Goal: Task Accomplishment & Management: Manage account settings

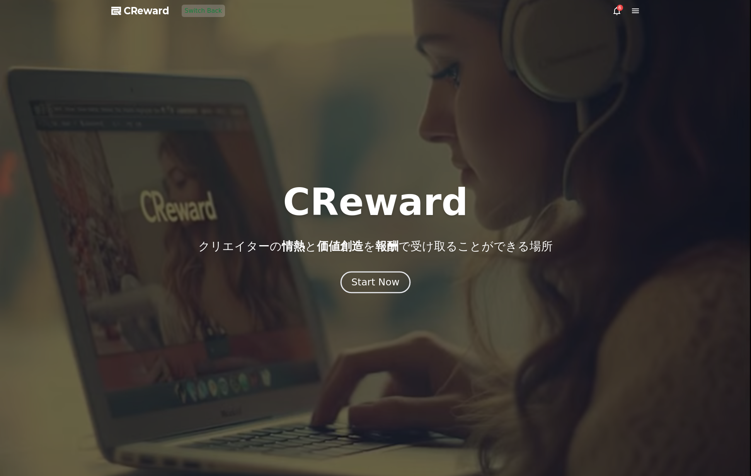
drag, startPoint x: 343, startPoint y: 267, endPoint x: 364, endPoint y: 280, distance: 24.9
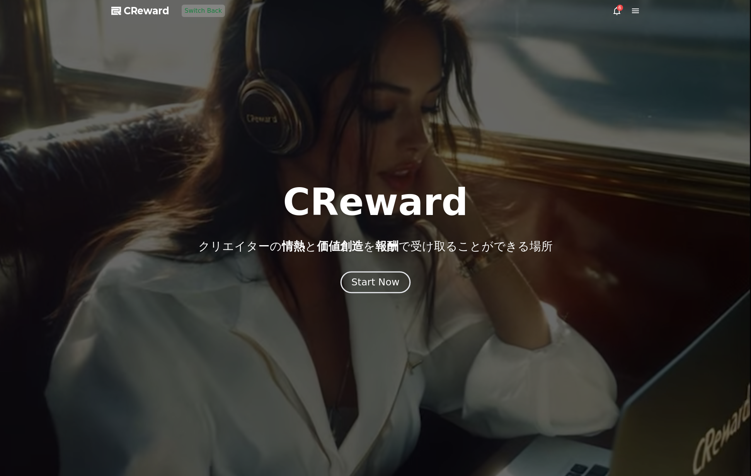
click at [343, 267] on div "CReward クリエイターの 情熱 と 価値創造 を 報酬 で受け取ることができる場所 Start Now" at bounding box center [375, 238] width 751 height 109
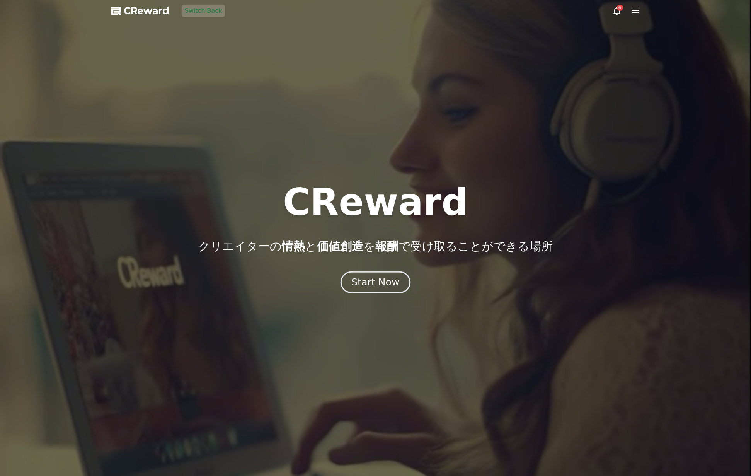
click at [364, 280] on div "Start Now" at bounding box center [375, 281] width 48 height 13
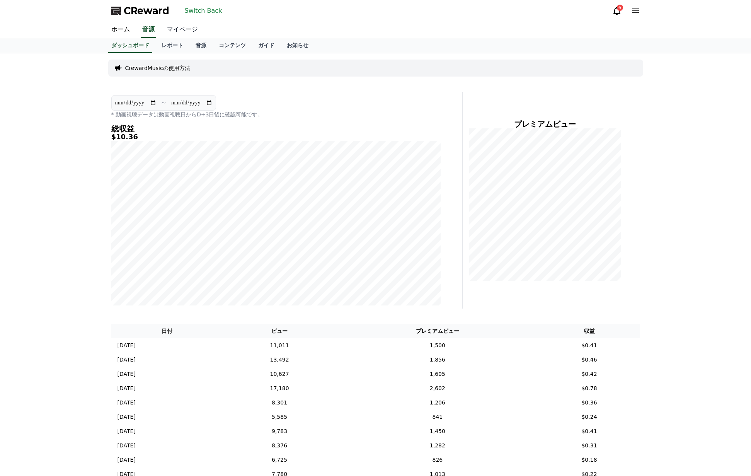
click at [184, 32] on link "マイページ" at bounding box center [182, 30] width 43 height 16
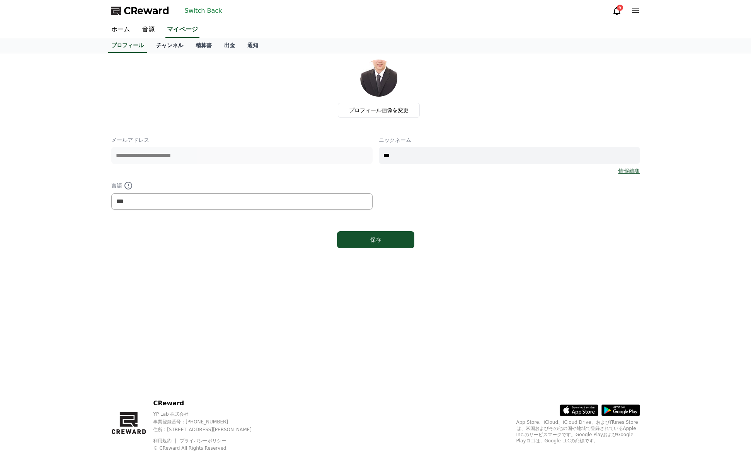
click at [178, 46] on link "チャンネル" at bounding box center [169, 45] width 39 height 15
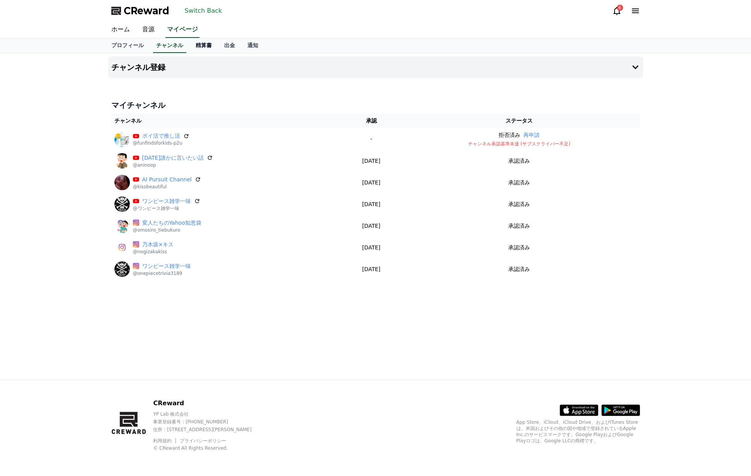
click at [203, 48] on link "精算書" at bounding box center [203, 45] width 29 height 15
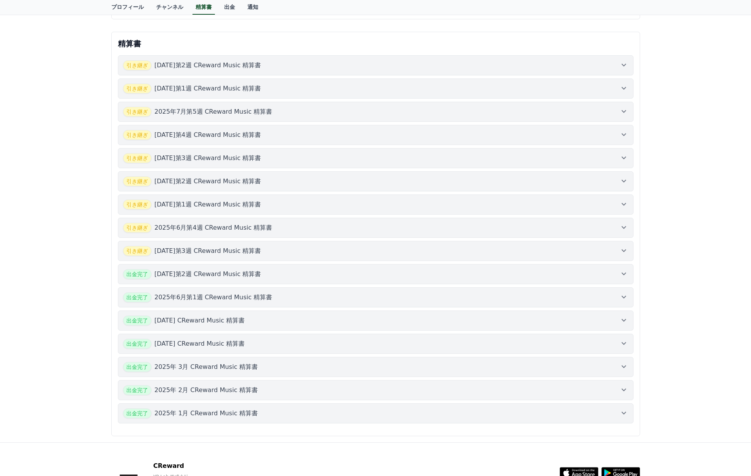
scroll to position [193, 0]
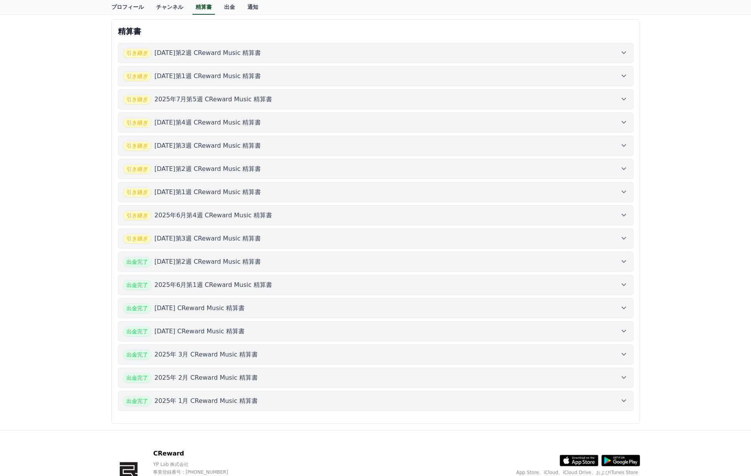
drag, startPoint x: 327, startPoint y: 260, endPoint x: 318, endPoint y: 263, distance: 9.4
click at [326, 260] on div "出金完了 [DATE]第2週 CReward Music 精算書" at bounding box center [375, 262] width 505 height 10
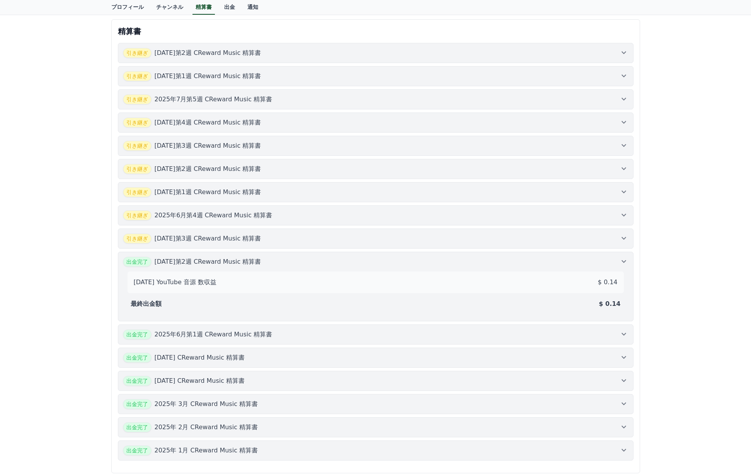
click at [304, 263] on div "出金完了 [DATE]第2週 CReward Music 精算書" at bounding box center [375, 262] width 505 height 10
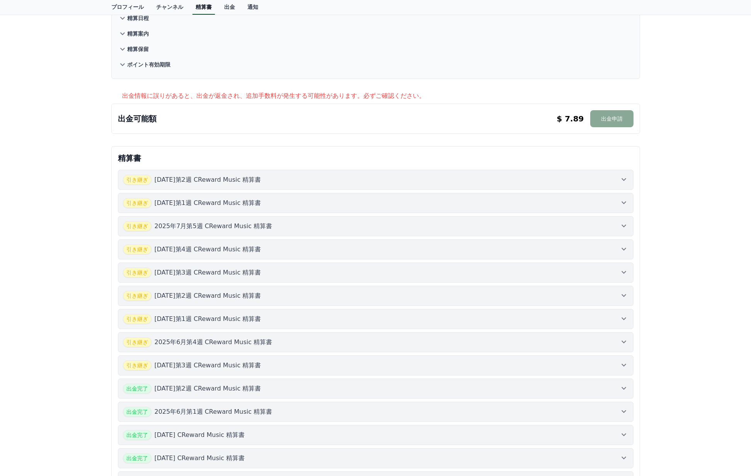
scroll to position [0, 0]
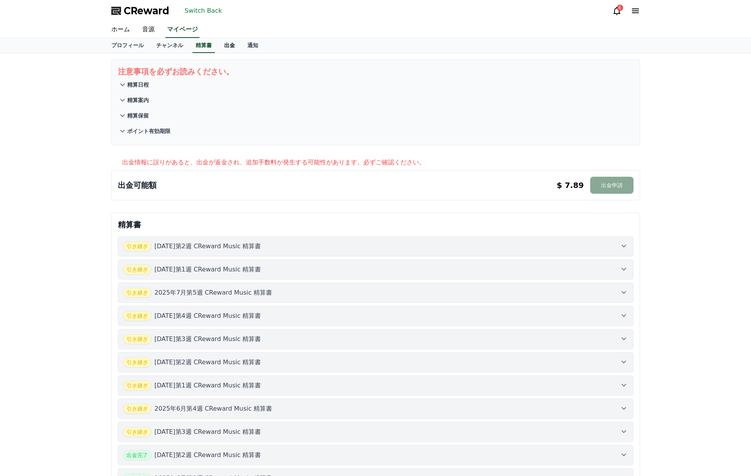
click at [229, 47] on link "出金" at bounding box center [229, 45] width 23 height 15
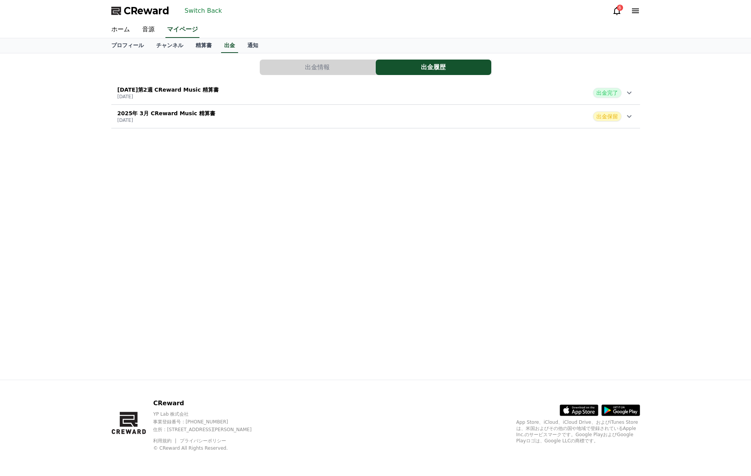
click at [259, 93] on div "[DATE]第2週 CReward Music 精算書 [DATE] 出金完了" at bounding box center [375, 93] width 529 height 20
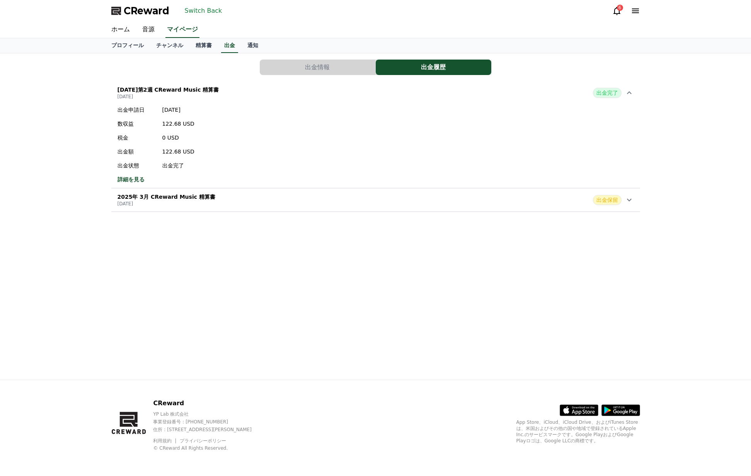
click at [310, 65] on button "出金情報" at bounding box center [318, 66] width 116 height 15
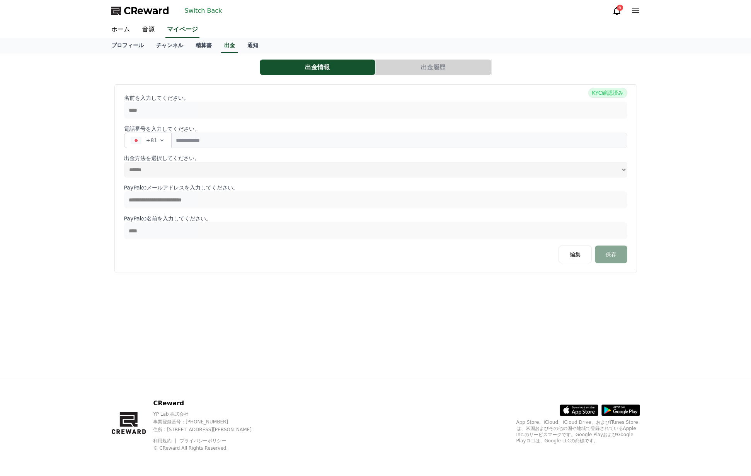
click at [410, 68] on button "出金履歴" at bounding box center [434, 66] width 116 height 15
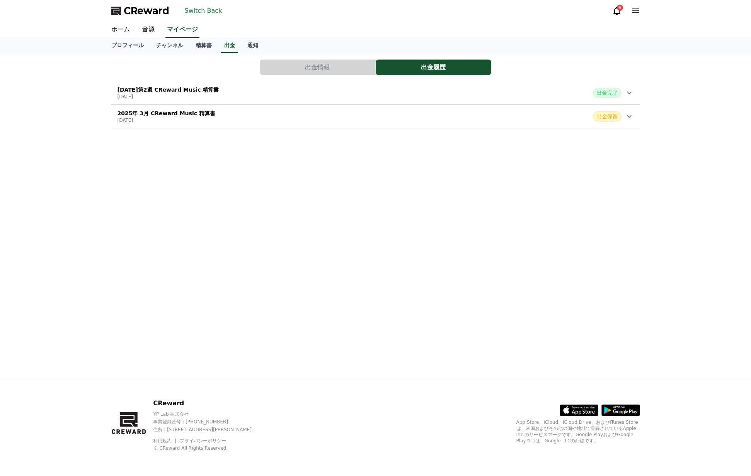
click at [286, 95] on div "[DATE]第2週 CReward Music 精算書 [DATE] 出金完了" at bounding box center [375, 93] width 529 height 20
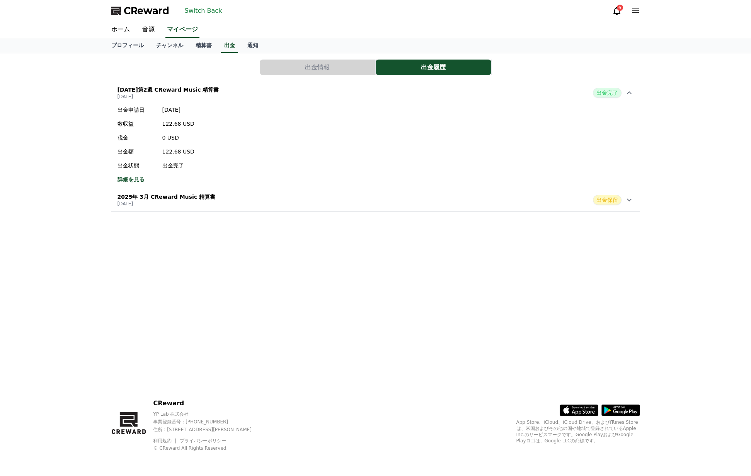
click at [209, 10] on button "Switch Back" at bounding box center [204, 11] width 44 height 12
